Goal: Task Accomplishment & Management: Use online tool/utility

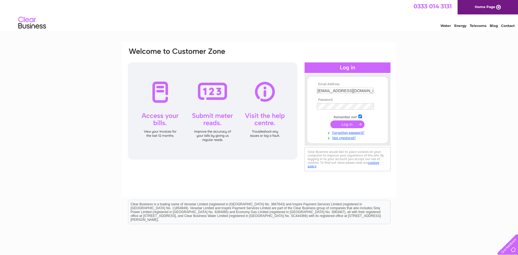
click at [351, 123] on input "submit" at bounding box center [347, 124] width 34 height 8
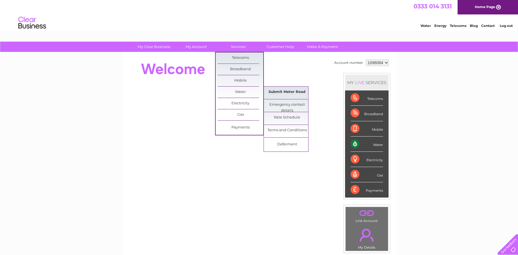
click at [292, 90] on link "Submit Meter Read" at bounding box center [287, 91] width 46 height 11
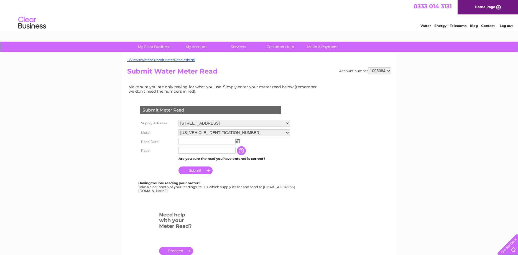
click at [237, 141] on img at bounding box center [238, 141] width 4 height 4
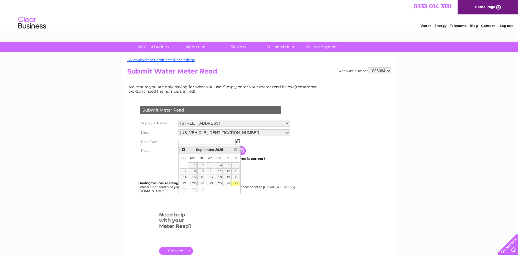
click at [238, 185] on link "27" at bounding box center [235, 183] width 8 height 6
type input "[DATE]"
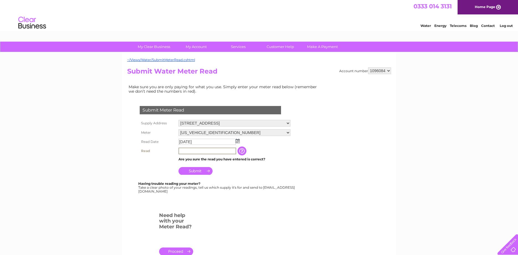
click at [192, 152] on input "text" at bounding box center [207, 150] width 58 height 7
type input "101"
click at [197, 168] on input "Submit" at bounding box center [195, 170] width 34 height 8
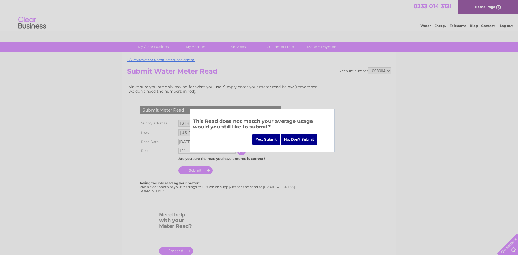
click at [274, 137] on input "Yes, Submit" at bounding box center [266, 139] width 28 height 11
